Goal: Contribute content

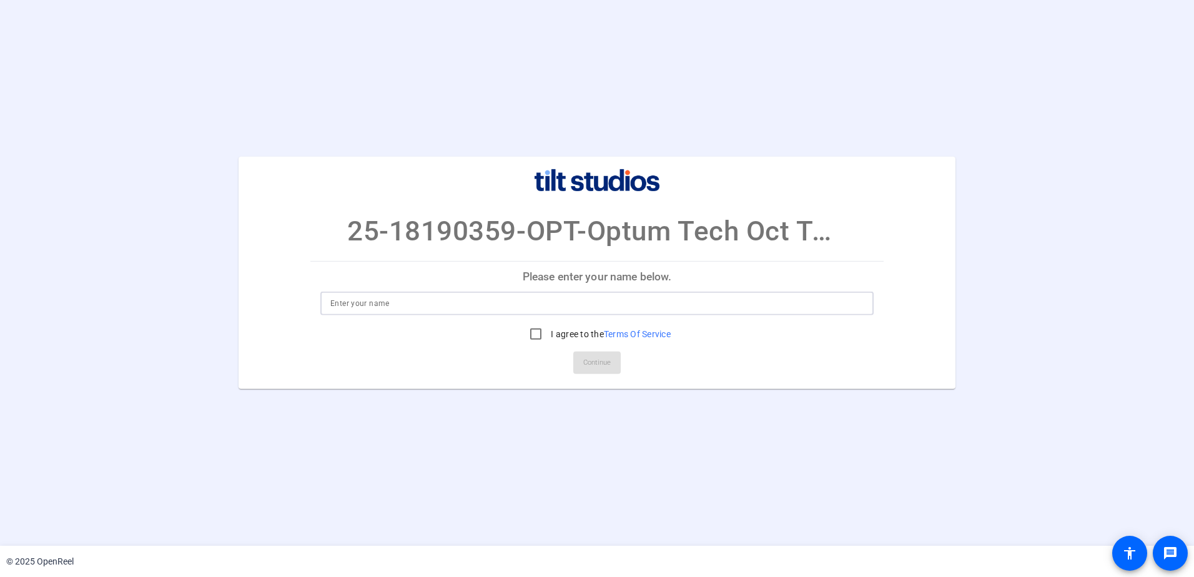
click at [482, 311] on input at bounding box center [596, 303] width 533 height 15
type input "[PERSON_NAME]"
click at [536, 325] on input "I agree to the Terms Of Service" at bounding box center [535, 334] width 25 height 25
checkbox input "true"
click at [610, 360] on span "Continue" at bounding box center [596, 362] width 27 height 19
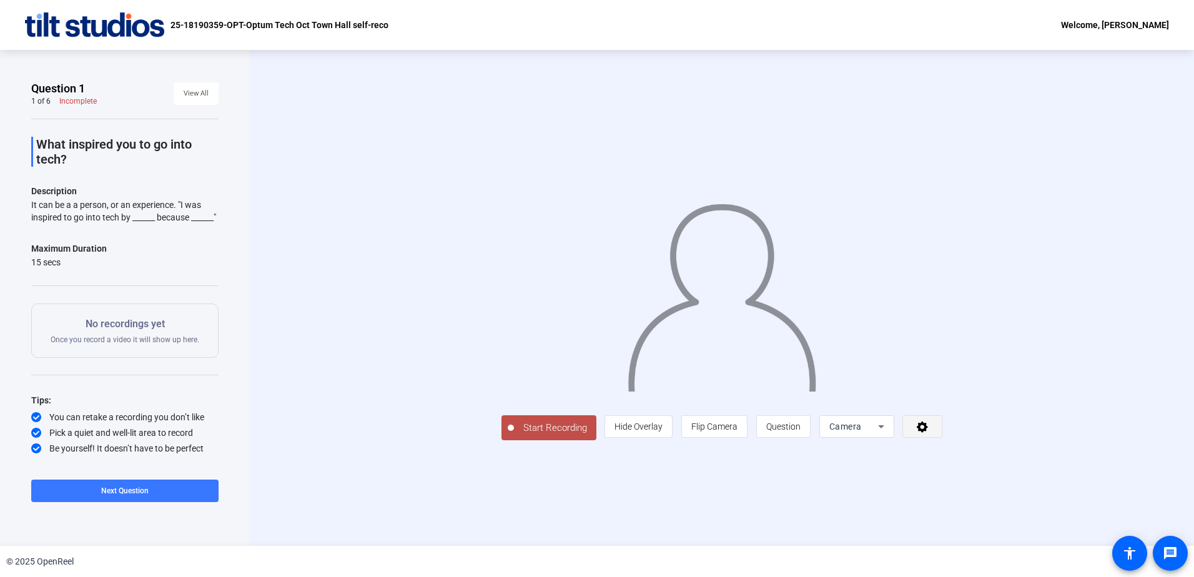
click at [921, 438] on span at bounding box center [922, 427] width 39 height 30
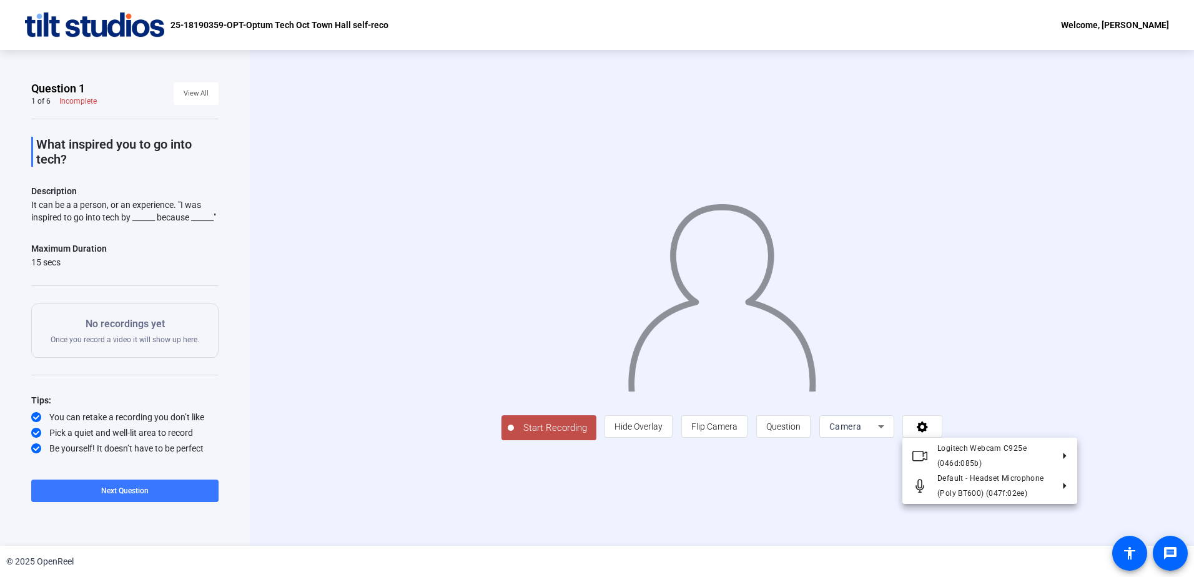
click at [995, 384] on div at bounding box center [597, 288] width 1194 height 577
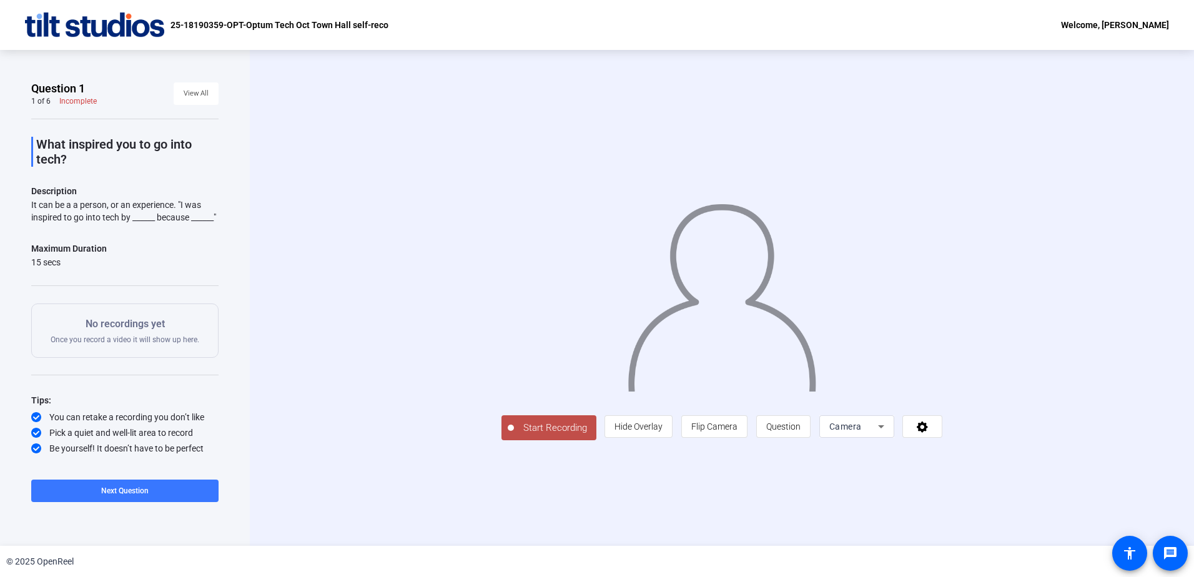
click at [855, 428] on span "Camera" at bounding box center [845, 427] width 32 height 10
click at [945, 348] on div at bounding box center [597, 288] width 1194 height 577
click at [783, 428] on span "Question" at bounding box center [783, 427] width 34 height 10
click at [778, 427] on span "Question" at bounding box center [783, 427] width 34 height 10
click at [514, 435] on span "Start Recording" at bounding box center [555, 428] width 82 height 14
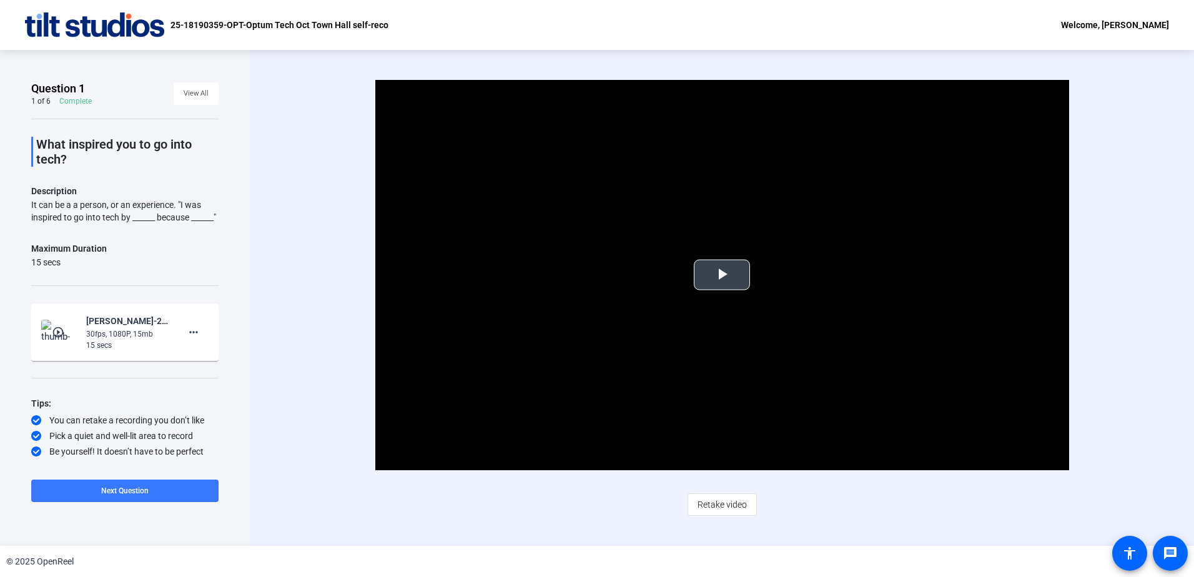
click at [722, 275] on span "Video Player" at bounding box center [722, 275] width 0 height 0
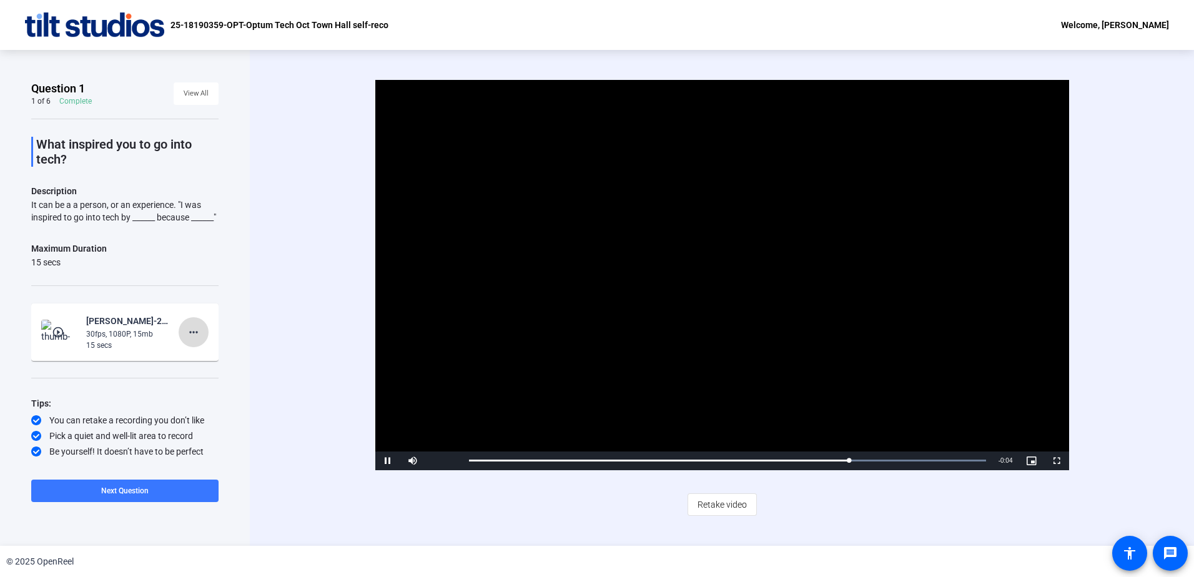
click at [188, 340] on mat-icon "more_horiz" at bounding box center [193, 332] width 15 height 15
click at [198, 370] on span "Delete clip" at bounding box center [207, 370] width 50 height 15
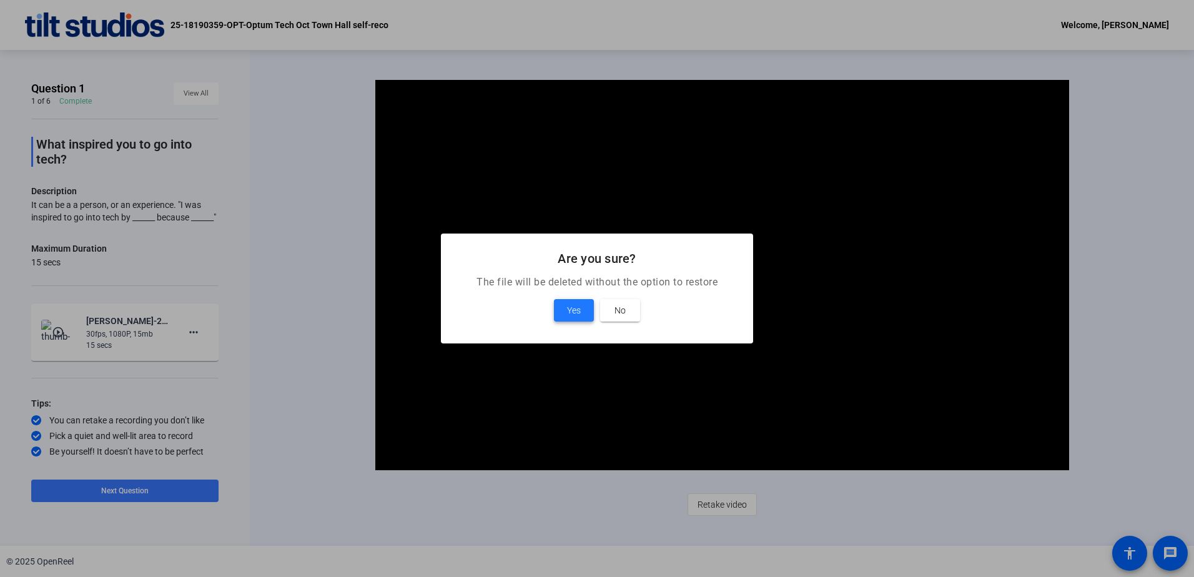
click at [579, 304] on span "Yes" at bounding box center [574, 310] width 14 height 15
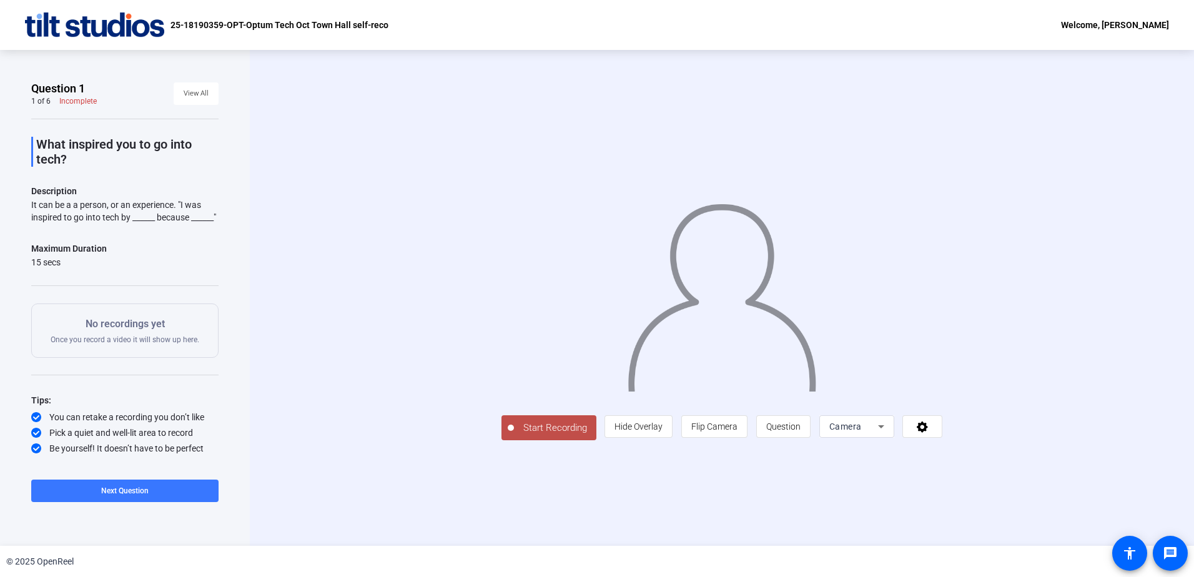
click at [514, 435] on span "Start Recording" at bounding box center [555, 428] width 82 height 14
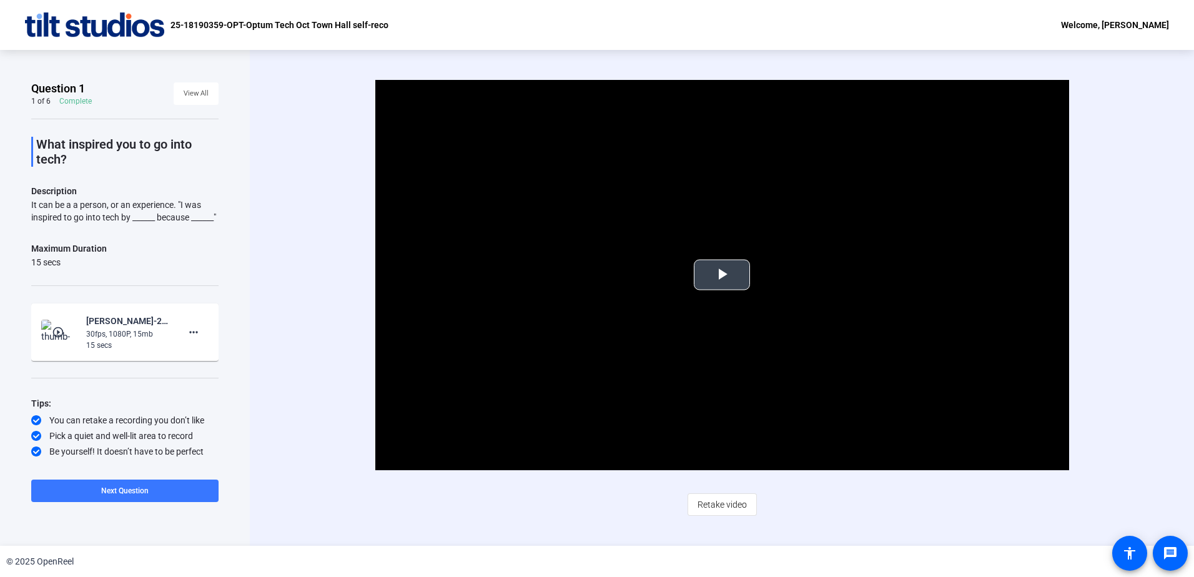
click at [722, 275] on span "Video Player" at bounding box center [722, 275] width 0 height 0
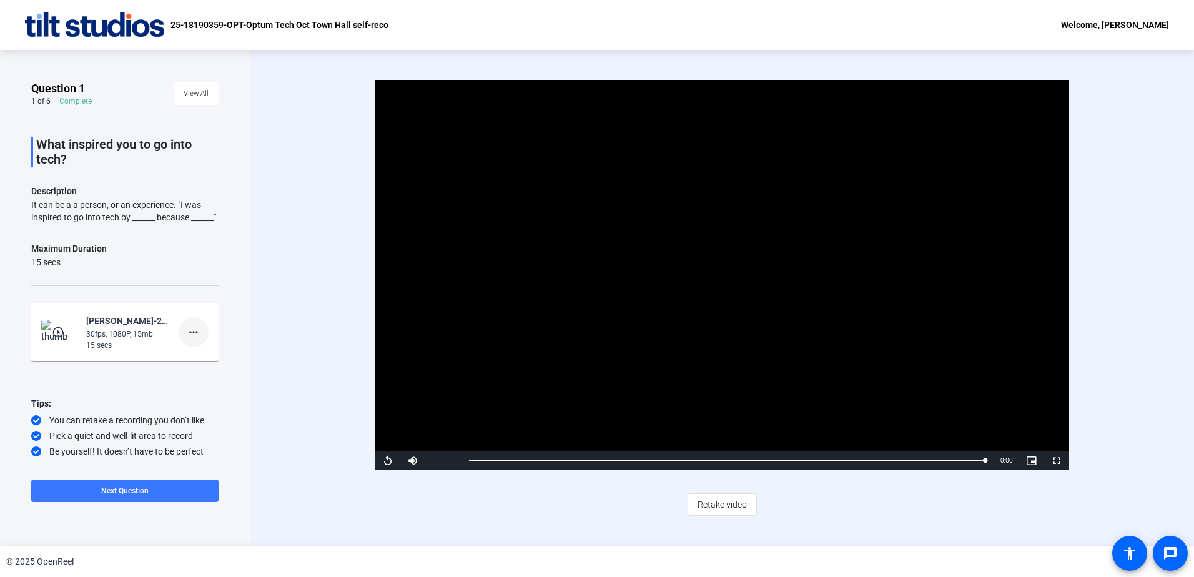
click at [186, 340] on mat-icon "more_horiz" at bounding box center [193, 332] width 15 height 15
click at [207, 370] on span "Delete clip" at bounding box center [207, 370] width 50 height 15
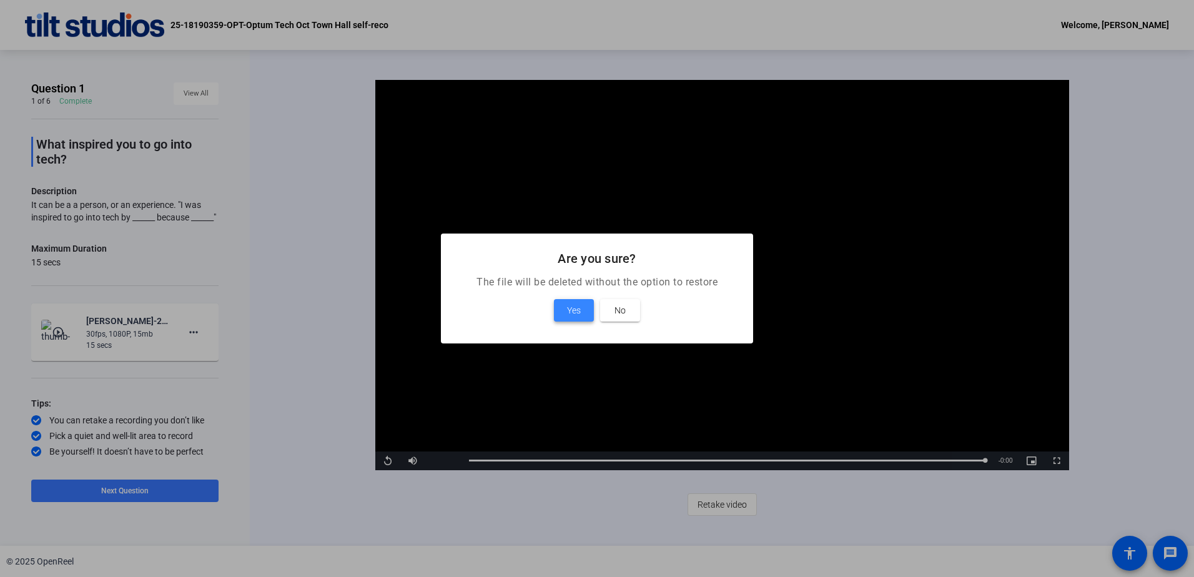
click at [576, 313] on span "Yes" at bounding box center [574, 310] width 14 height 15
